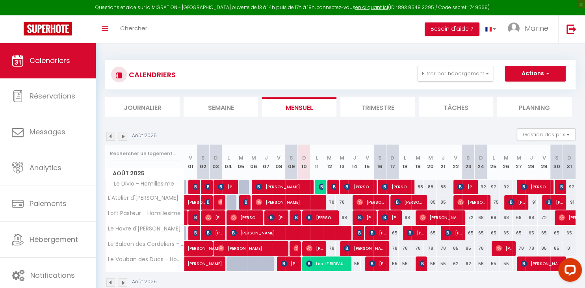
click at [322, 263] on span "Léa LE BIDEAU" at bounding box center [327, 263] width 42 height 15
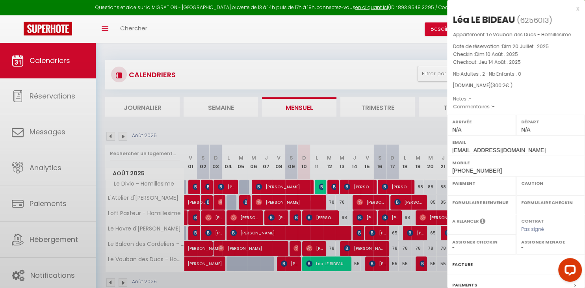
select select "OK"
select select "KO"
select select "0"
select select "1"
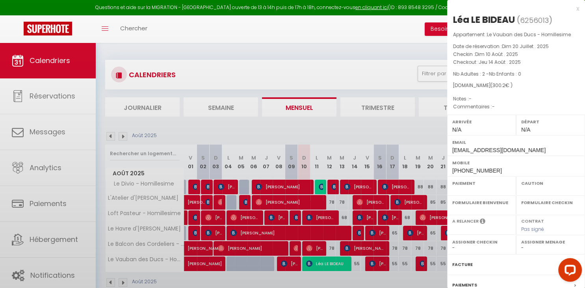
select select
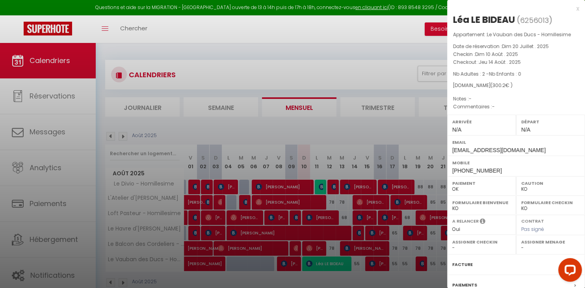
drag, startPoint x: 322, startPoint y: 263, endPoint x: 262, endPoint y: 107, distance: 167.0
click at [277, 194] on div at bounding box center [292, 144] width 585 height 288
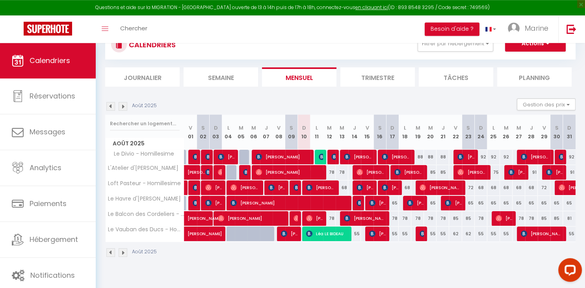
scroll to position [33, 0]
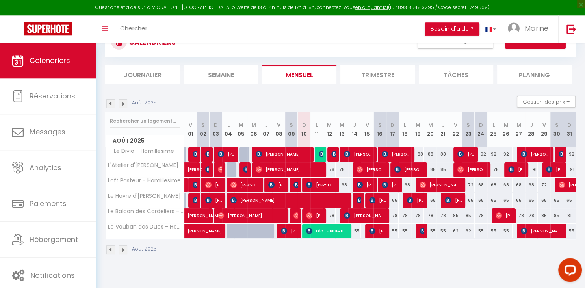
click at [322, 183] on span "[PERSON_NAME]" at bounding box center [321, 184] width 30 height 15
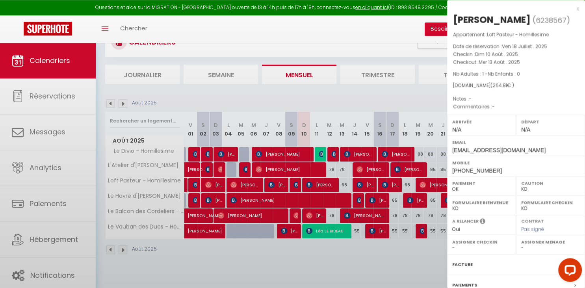
select select "OK"
select select "36675"
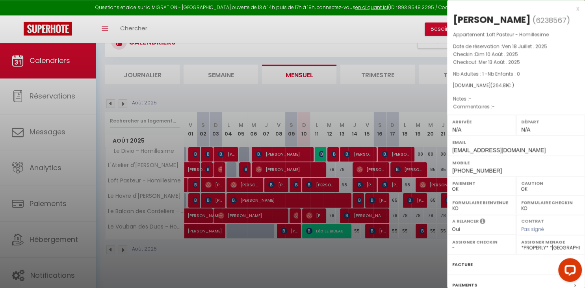
click at [322, 183] on div at bounding box center [292, 144] width 585 height 288
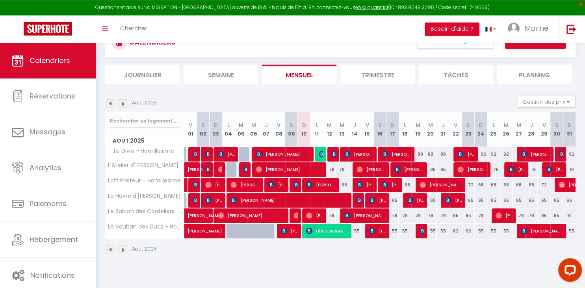
click at [319, 154] on img at bounding box center [321, 154] width 6 height 6
select select "KO"
select select "42932"
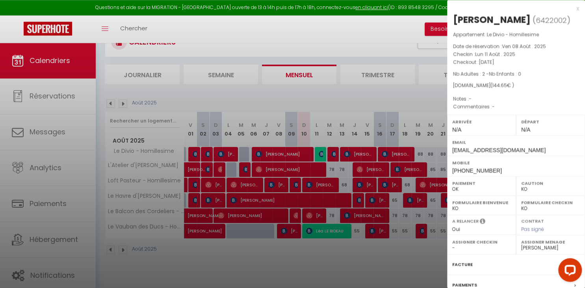
click at [521, 185] on select "OK KO" at bounding box center [550, 188] width 59 height 7
select select "OK"
click option "OK" at bounding box center [0, 0] width 0 height 0
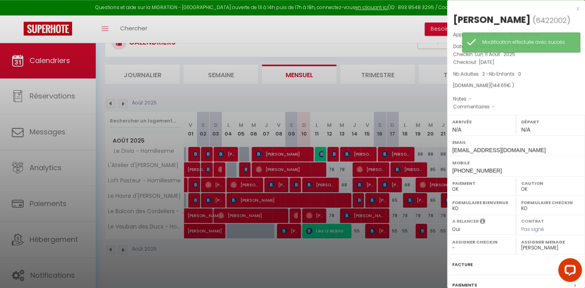
click at [368, 98] on div at bounding box center [292, 144] width 585 height 288
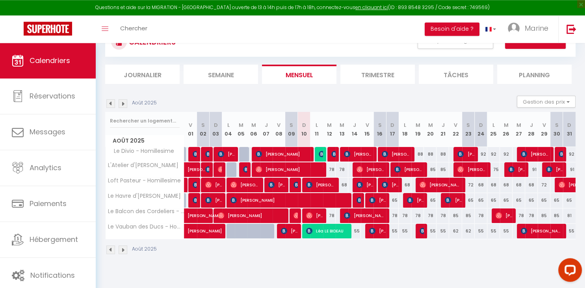
click at [333, 168] on div "78" at bounding box center [329, 169] width 13 height 15
type input "78"
type input "[DATE]"
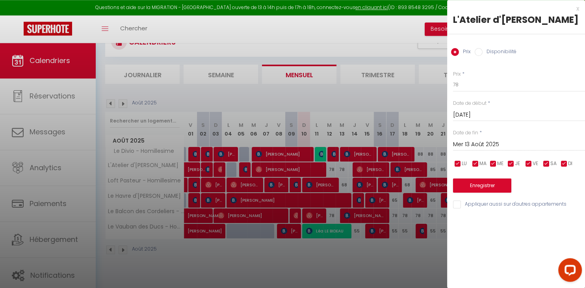
click at [480, 150] on input "Mer 13 Août 2025" at bounding box center [519, 144] width 132 height 10
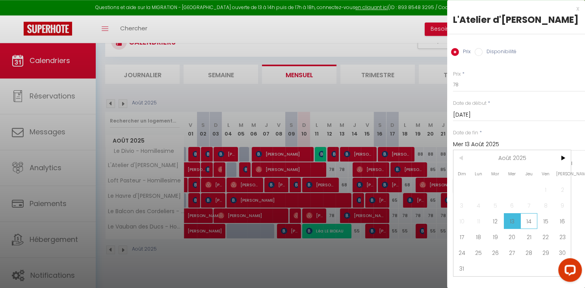
click at [527, 229] on span "14" at bounding box center [528, 221] width 17 height 16
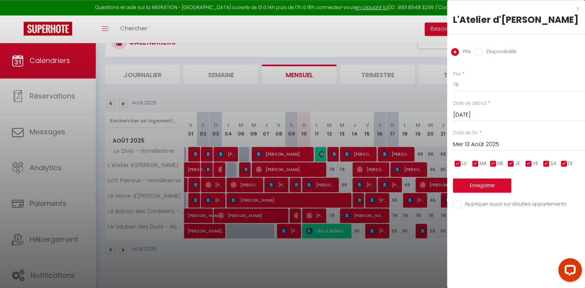
type input "[DEMOGRAPHIC_DATA][DATE]"
drag, startPoint x: 466, startPoint y: 98, endPoint x: 447, endPoint y: 96, distance: 19.0
click at [453, 92] on input "78" at bounding box center [519, 85] width 132 height 14
type input "72"
click at [488, 193] on button "Enregistrer" at bounding box center [482, 185] width 58 height 14
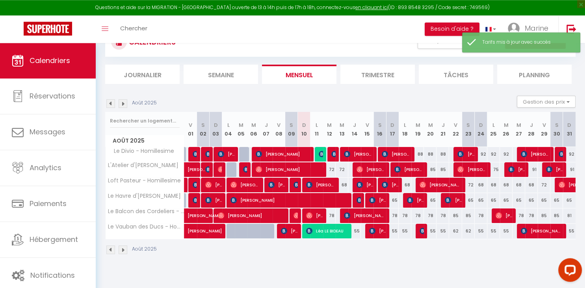
click at [344, 186] on div "68" at bounding box center [341, 185] width 13 height 15
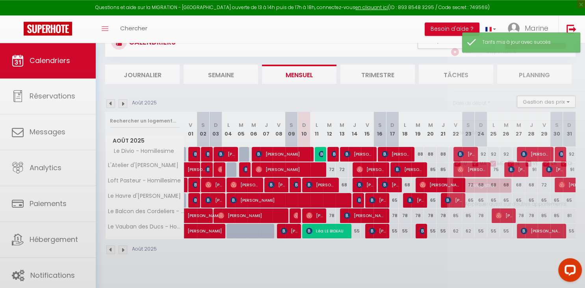
type input "68"
type input "Mer 13 Août 2025"
type input "[DEMOGRAPHIC_DATA][DATE]"
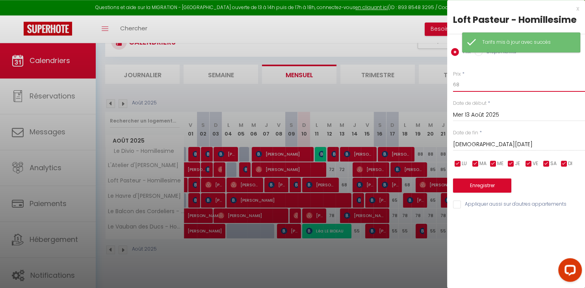
click at [459, 87] on input "68" at bounding box center [519, 85] width 132 height 14
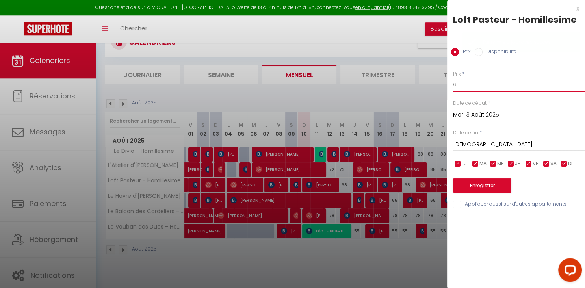
type input "61"
click at [485, 185] on button "Enregistrer" at bounding box center [482, 185] width 58 height 14
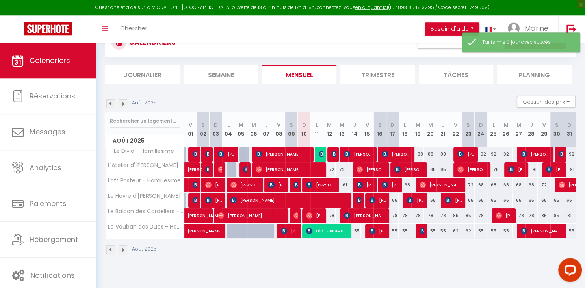
click at [333, 215] on div "78" at bounding box center [329, 215] width 13 height 15
type input "78"
type input "[DATE]"
type input "Mer 13 Août 2025"
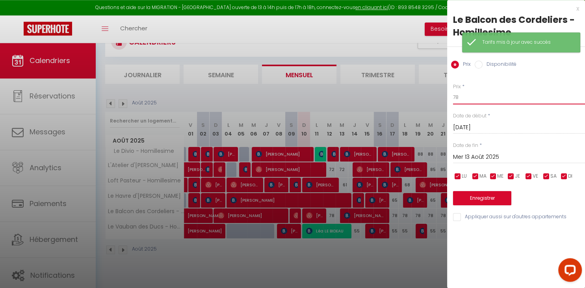
drag, startPoint x: 472, startPoint y: 98, endPoint x: 421, endPoint y: 94, distance: 51.3
click at [453, 94] on input "78" at bounding box center [519, 97] width 132 height 14
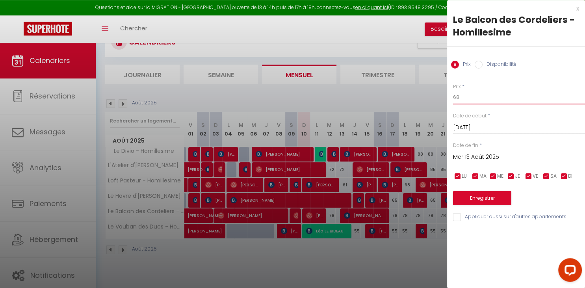
type input "68"
click at [469, 196] on button "Enregistrer" at bounding box center [482, 198] width 58 height 14
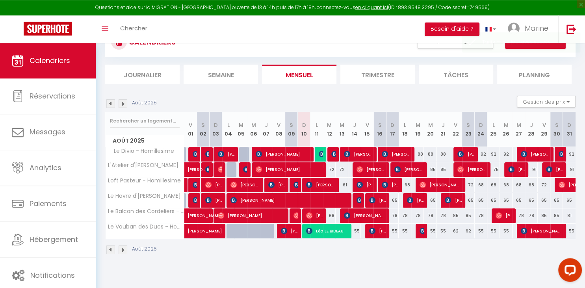
click at [392, 201] on div "65" at bounding box center [392, 200] width 13 height 15
type input "65"
type input "Dim 17 Août 2025"
type input "Lun 18 Août 2025"
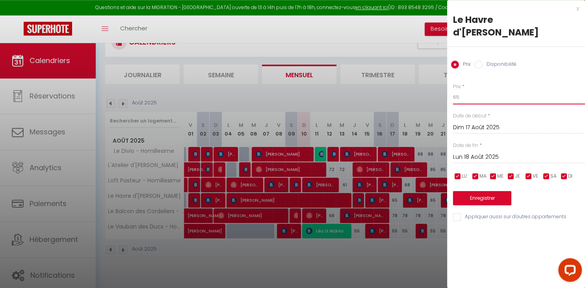
drag, startPoint x: 465, startPoint y: 100, endPoint x: 416, endPoint y: 101, distance: 48.8
click at [453, 101] on input "65" at bounding box center [519, 97] width 132 height 14
type input "58"
click at [492, 198] on button "Enregistrer" at bounding box center [482, 198] width 58 height 14
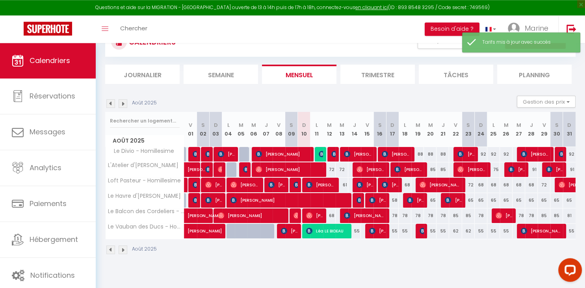
click at [433, 203] on div "65" at bounding box center [430, 200] width 13 height 15
type input "65"
type input "Mer 20 Août 2025"
type input "[DEMOGRAPHIC_DATA][DATE]"
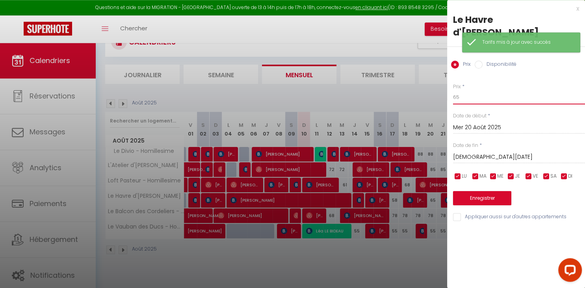
drag, startPoint x: 464, startPoint y: 102, endPoint x: 384, endPoint y: 105, distance: 80.0
click at [453, 104] on input "65" at bounding box center [519, 97] width 132 height 14
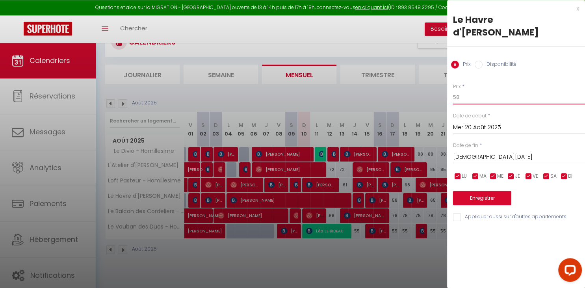
type input "58"
click at [470, 197] on button "Enregistrer" at bounding box center [482, 198] width 58 height 14
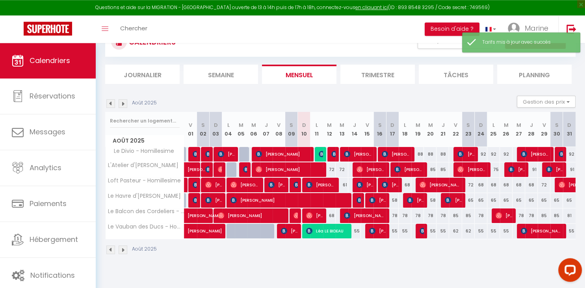
click at [332, 169] on div "72" at bounding box center [329, 169] width 13 height 15
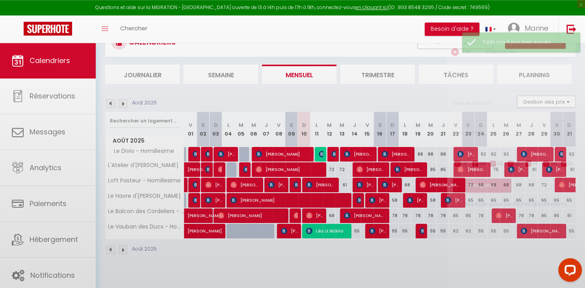
type input "72"
type input "[DATE]"
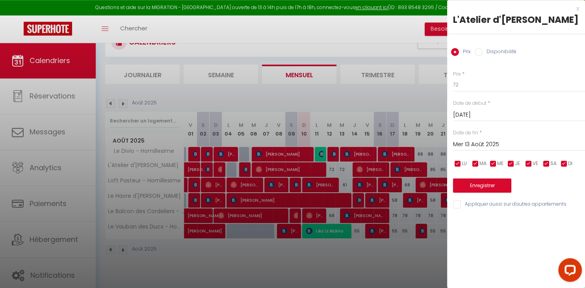
click at [482, 150] on input "Mer 13 Août 2025" at bounding box center [519, 144] width 132 height 10
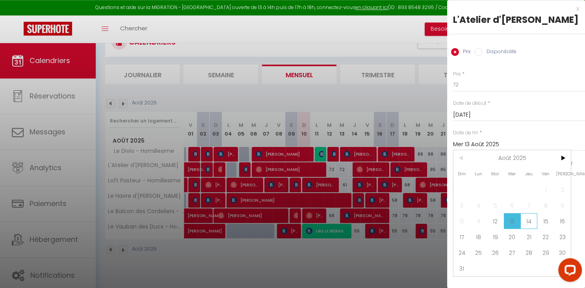
click at [525, 229] on span "14" at bounding box center [528, 221] width 17 height 16
type input "[DEMOGRAPHIC_DATA][DATE]"
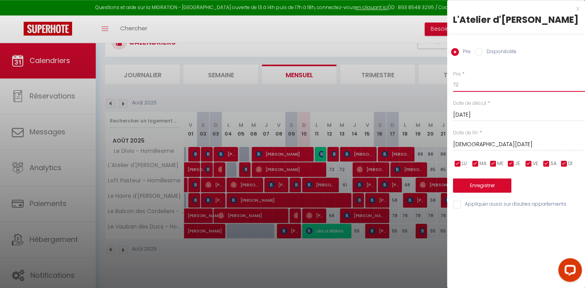
drag, startPoint x: 472, startPoint y: 95, endPoint x: 390, endPoint y: 97, distance: 81.9
click at [453, 92] on input "72" at bounding box center [519, 85] width 132 height 14
type input "68"
click at [473, 193] on button "Enregistrer" at bounding box center [482, 185] width 58 height 14
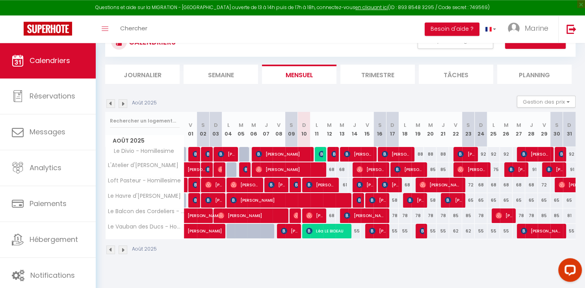
click at [408, 183] on div "68" at bounding box center [404, 185] width 13 height 15
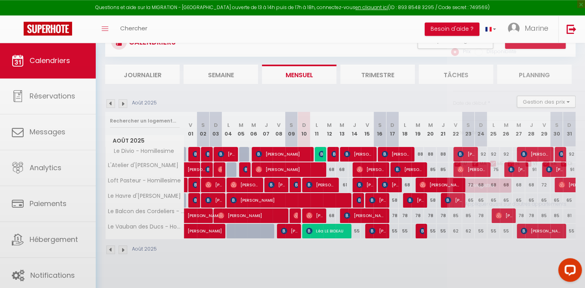
type input "68"
type input "Lun 18 Août 2025"
type input "[DATE]"
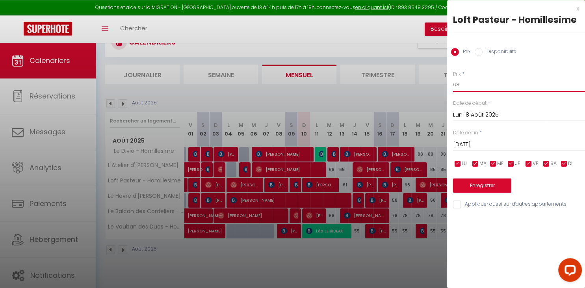
drag, startPoint x: 468, startPoint y: 85, endPoint x: 383, endPoint y: 79, distance: 85.7
click at [453, 79] on input "68" at bounding box center [519, 85] width 132 height 14
type input "61"
click at [457, 180] on button "Enregistrer" at bounding box center [482, 185] width 58 height 14
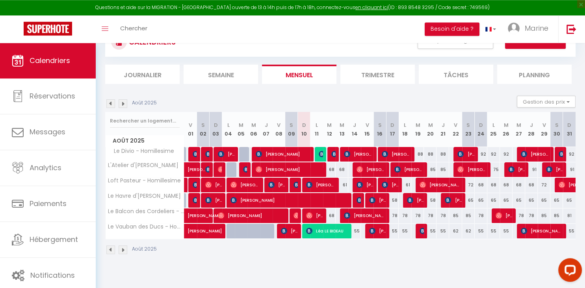
click at [456, 215] on div "85" at bounding box center [455, 215] width 13 height 15
type input "85"
type input "Ven 22 Août 2025"
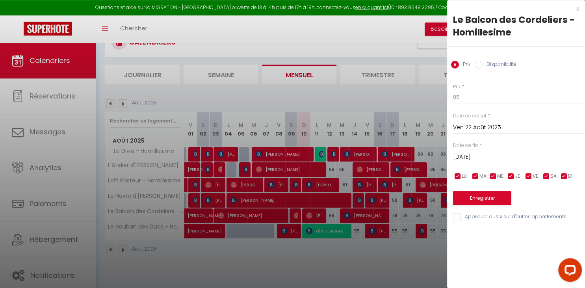
click at [505, 156] on input "[DATE]" at bounding box center [519, 157] width 132 height 10
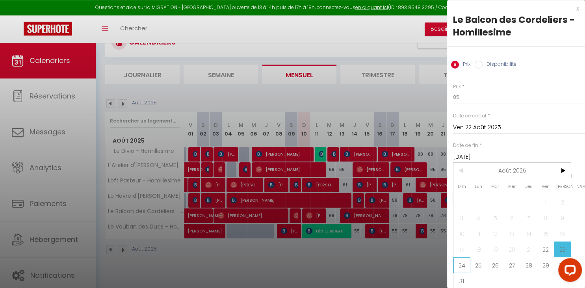
click at [464, 263] on span "24" at bounding box center [461, 265] width 17 height 16
type input "Dim 24 Août 2025"
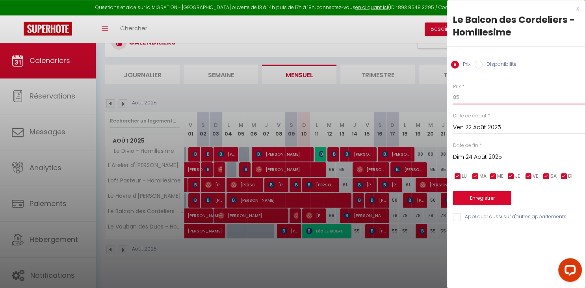
drag, startPoint x: 455, startPoint y: 94, endPoint x: 404, endPoint y: 96, distance: 50.8
click at [453, 96] on input "85" at bounding box center [519, 97] width 132 height 14
type input "82"
click at [484, 197] on button "Enregistrer" at bounding box center [482, 198] width 58 height 14
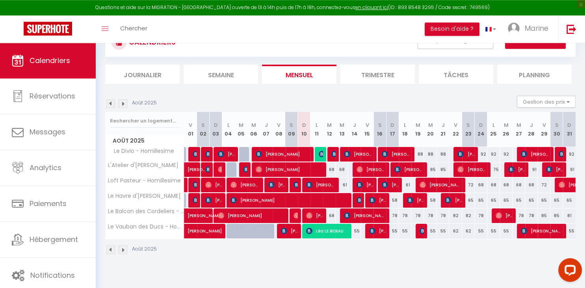
click at [433, 170] on div "85" at bounding box center [430, 169] width 13 height 15
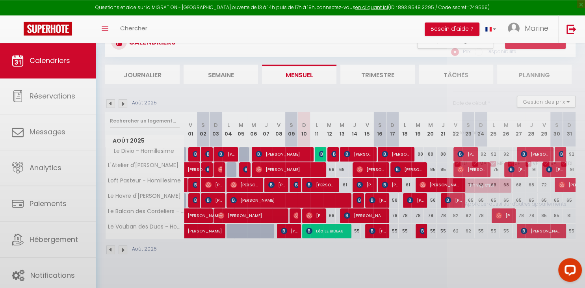
type input "85"
type input "Mer 20 Août 2025"
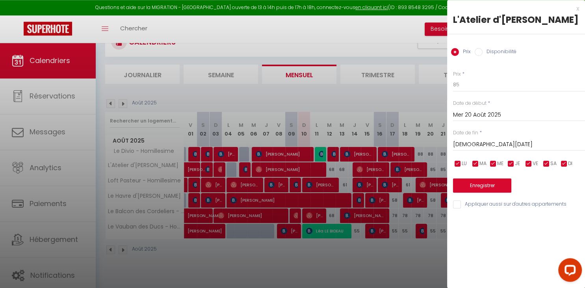
click at [485, 150] on input "[DEMOGRAPHIC_DATA][DATE]" at bounding box center [519, 144] width 132 height 10
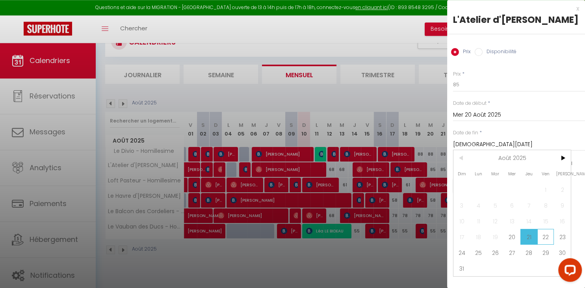
click at [546, 244] on span "22" at bounding box center [545, 237] width 17 height 16
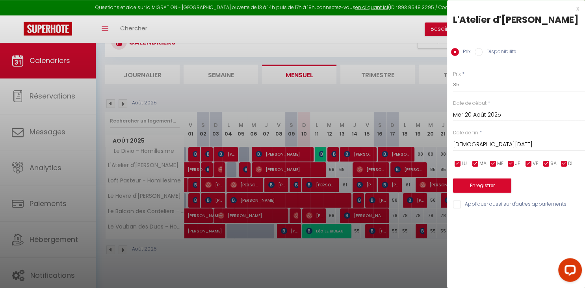
type input "Ven 22 Août 2025"
drag, startPoint x: 478, startPoint y: 97, endPoint x: 355, endPoint y: 91, distance: 123.0
click at [453, 91] on input "85" at bounding box center [519, 85] width 132 height 14
type input "75"
click at [477, 193] on button "Enregistrer" at bounding box center [482, 185] width 58 height 14
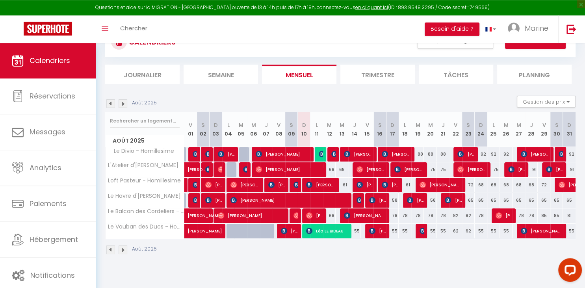
click at [533, 170] on div "91" at bounding box center [531, 169] width 13 height 15
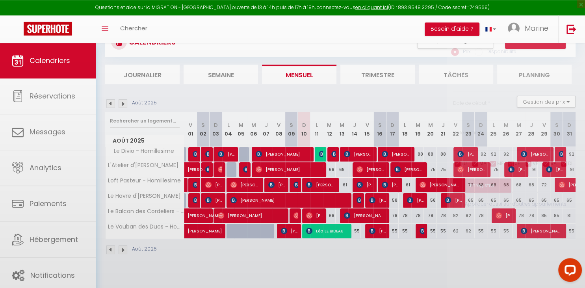
type input "91"
type input "Jeu 28 Août 2025"
type input "Ven 29 Août 2025"
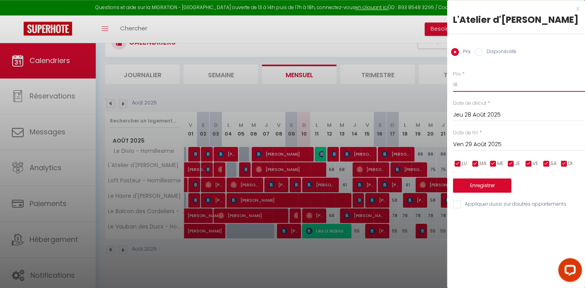
drag, startPoint x: 468, startPoint y: 98, endPoint x: 391, endPoint y: 92, distance: 77.0
click at [453, 92] on input "91" at bounding box center [519, 85] width 132 height 14
type input "78"
click at [461, 193] on button "Enregistrer" at bounding box center [482, 185] width 58 height 14
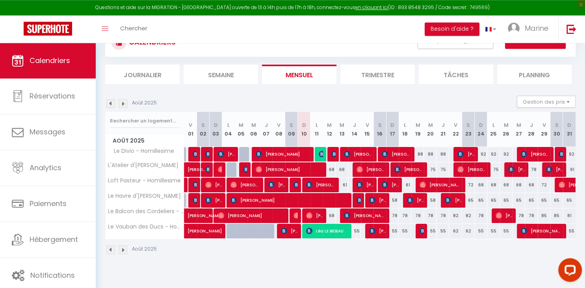
click at [420, 154] on div "88" at bounding box center [417, 154] width 13 height 15
type input "88"
type input "[DATE]"
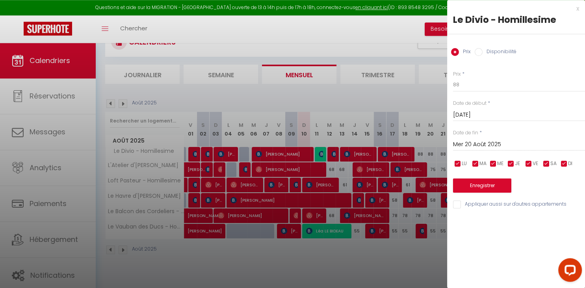
click at [494, 147] on input "Mer 20 Août 2025" at bounding box center [519, 144] width 132 height 10
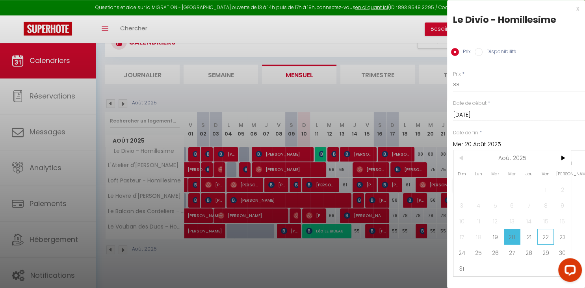
click at [547, 237] on span "22" at bounding box center [545, 237] width 17 height 16
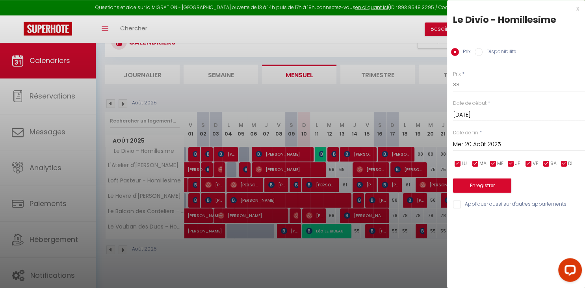
type input "Ven 22 Août 2025"
drag, startPoint x: 462, startPoint y: 86, endPoint x: 407, endPoint y: 85, distance: 54.7
click at [453, 85] on input "88" at bounding box center [519, 85] width 132 height 14
type input "82"
click at [480, 188] on button "Enregistrer" at bounding box center [482, 185] width 58 height 14
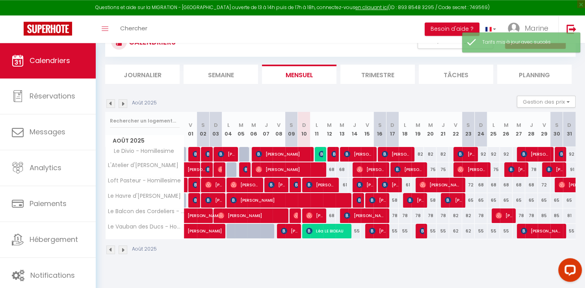
click at [485, 156] on div "92" at bounding box center [480, 154] width 13 height 15
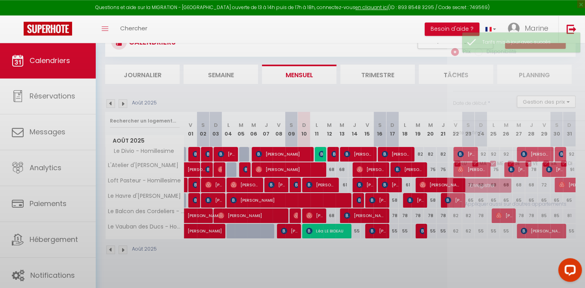
type input "92"
type input "Dim 24 Août 2025"
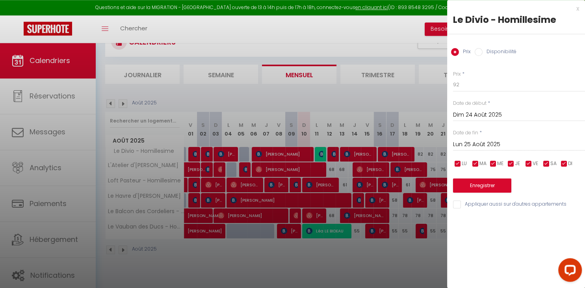
click at [506, 142] on input "Lun 25 Août 2025" at bounding box center [519, 144] width 132 height 10
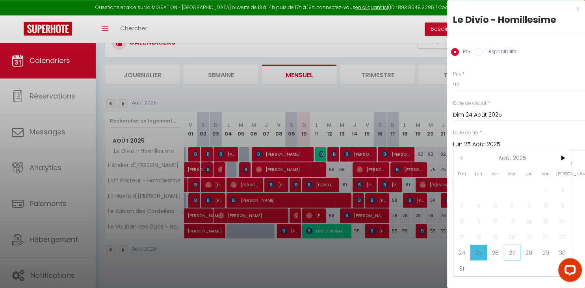
click at [511, 252] on span "27" at bounding box center [511, 252] width 17 height 16
type input "Mer 27 Août 2025"
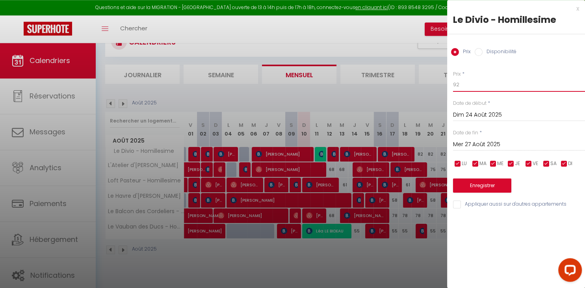
drag, startPoint x: 454, startPoint y: 85, endPoint x: 389, endPoint y: 88, distance: 65.4
click at [453, 88] on input "92" at bounding box center [519, 85] width 132 height 14
type input "82"
click at [470, 191] on button "Enregistrer" at bounding box center [482, 185] width 58 height 14
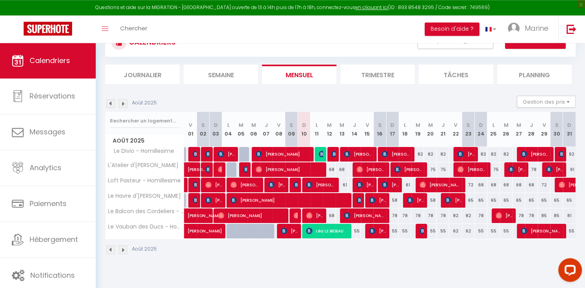
click at [570, 154] on div "92" at bounding box center [569, 154] width 13 height 15
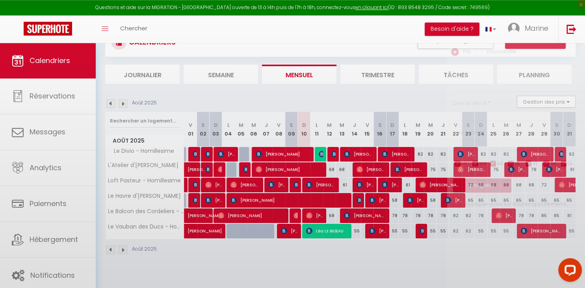
type input "92"
type input "Dim 31 Août 2025"
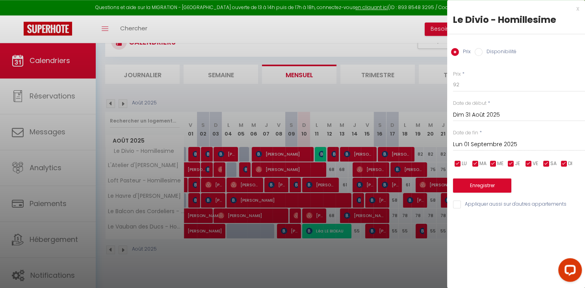
click at [511, 147] on input "Lun 01 Septembre 2025" at bounding box center [519, 144] width 132 height 10
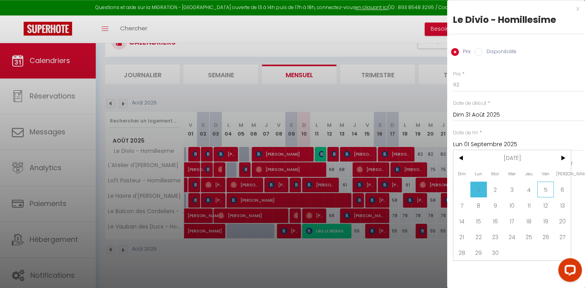
click at [550, 188] on span "5" at bounding box center [545, 189] width 17 height 16
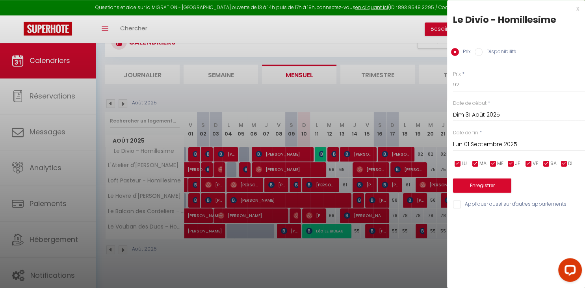
type input "Ven 05 Septembre 2025"
click at [487, 77] on div "Prix * 92" at bounding box center [519, 81] width 132 height 22
drag, startPoint x: 468, startPoint y: 85, endPoint x: 394, endPoint y: 88, distance: 74.1
click at [453, 88] on input "92" at bounding box center [519, 85] width 132 height 14
type input "88"
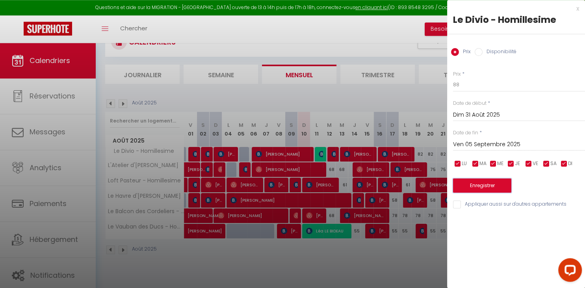
click at [469, 189] on button "Enregistrer" at bounding box center [482, 185] width 58 height 14
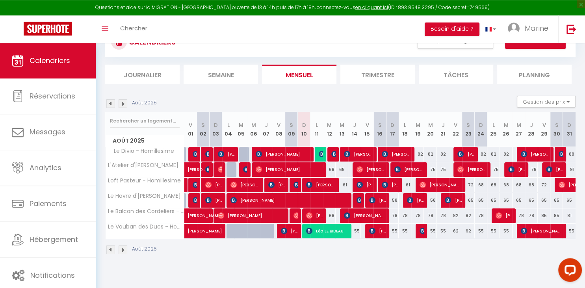
click at [542, 213] on div "85" at bounding box center [543, 215] width 13 height 15
type input "85"
type input "Ven 29 Août 2025"
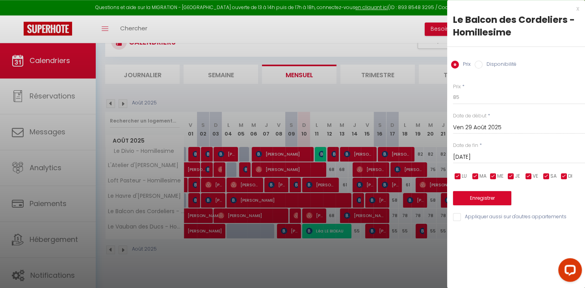
click at [506, 159] on input "[DATE]" at bounding box center [519, 157] width 132 height 10
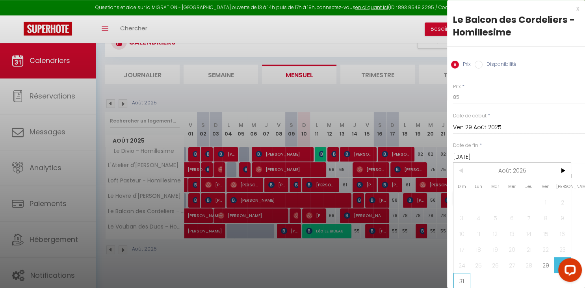
click at [459, 281] on span "31" at bounding box center [461, 281] width 17 height 16
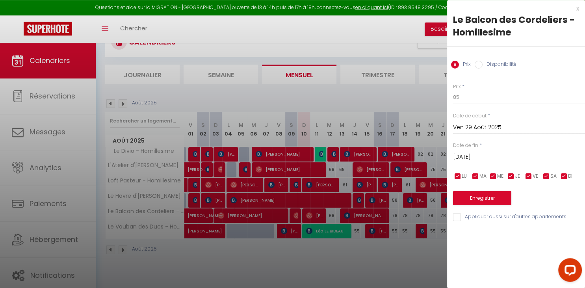
type input "Dim 31 Août 2025"
click at [464, 97] on input "85" at bounding box center [519, 97] width 132 height 14
type input "81"
click at [496, 193] on button "Enregistrer" at bounding box center [482, 198] width 58 height 14
